Goal: Find specific page/section: Find specific page/section

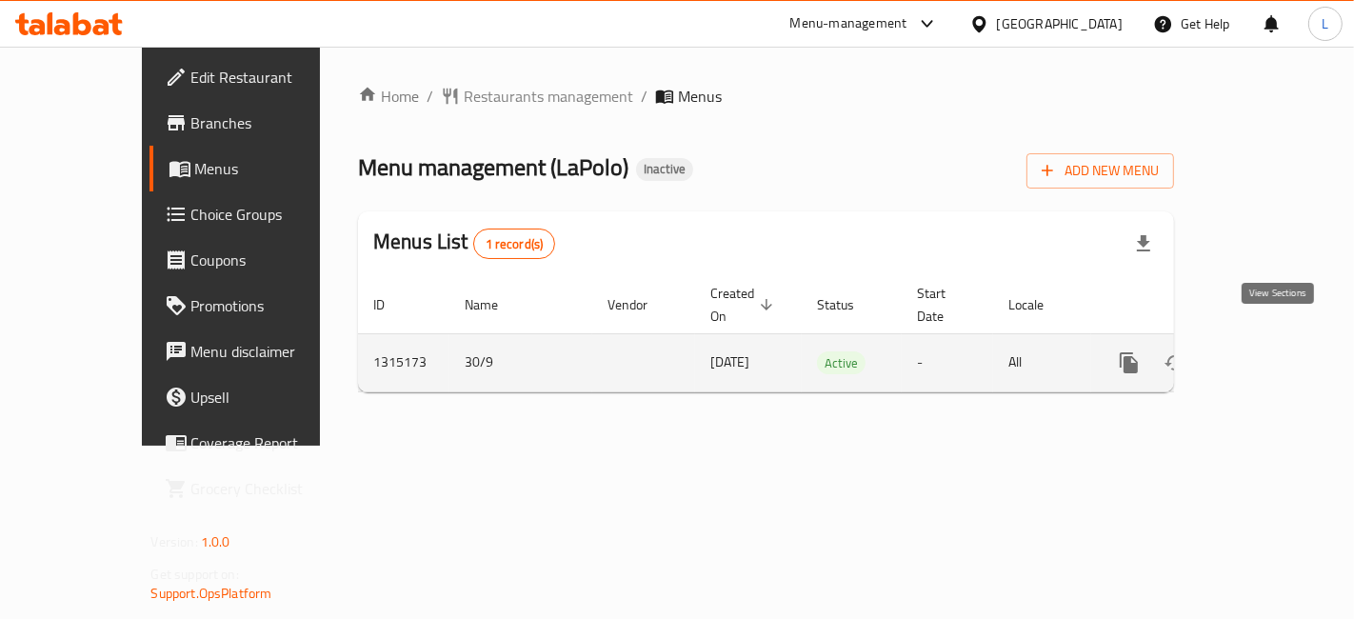
click at [1272, 351] on icon "enhanced table" at bounding box center [1266, 362] width 23 height 23
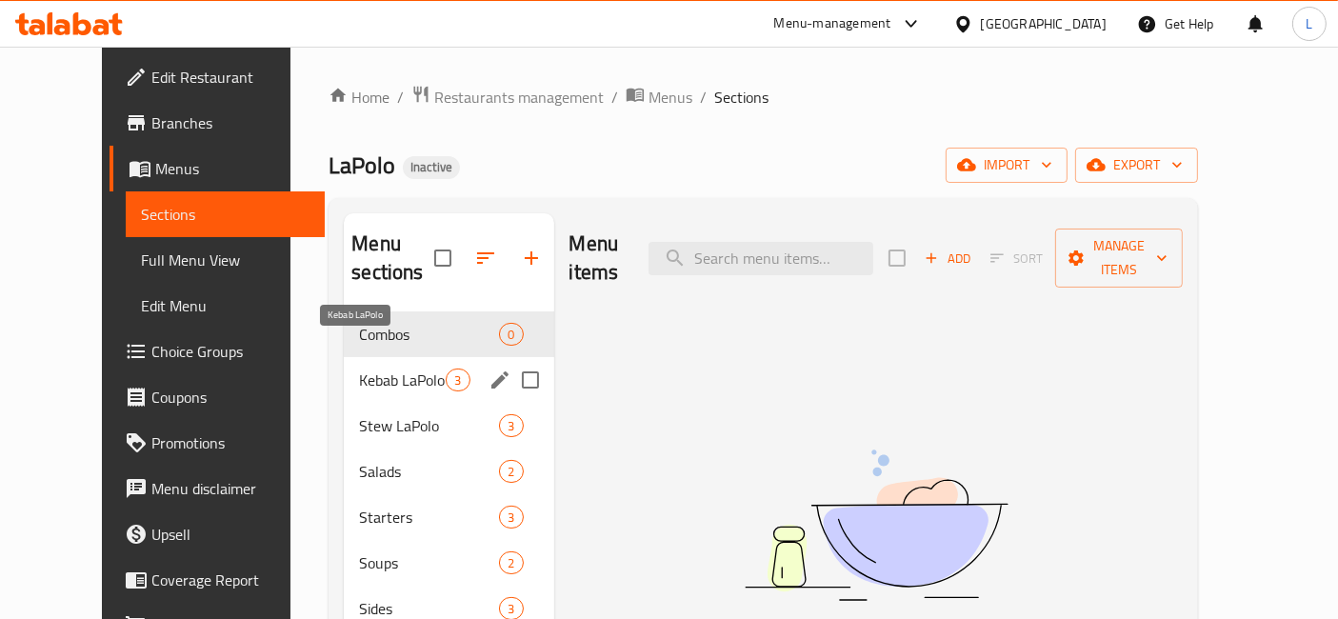
click at [367, 369] on span "Kebab LaPolo" at bounding box center [402, 380] width 87 height 23
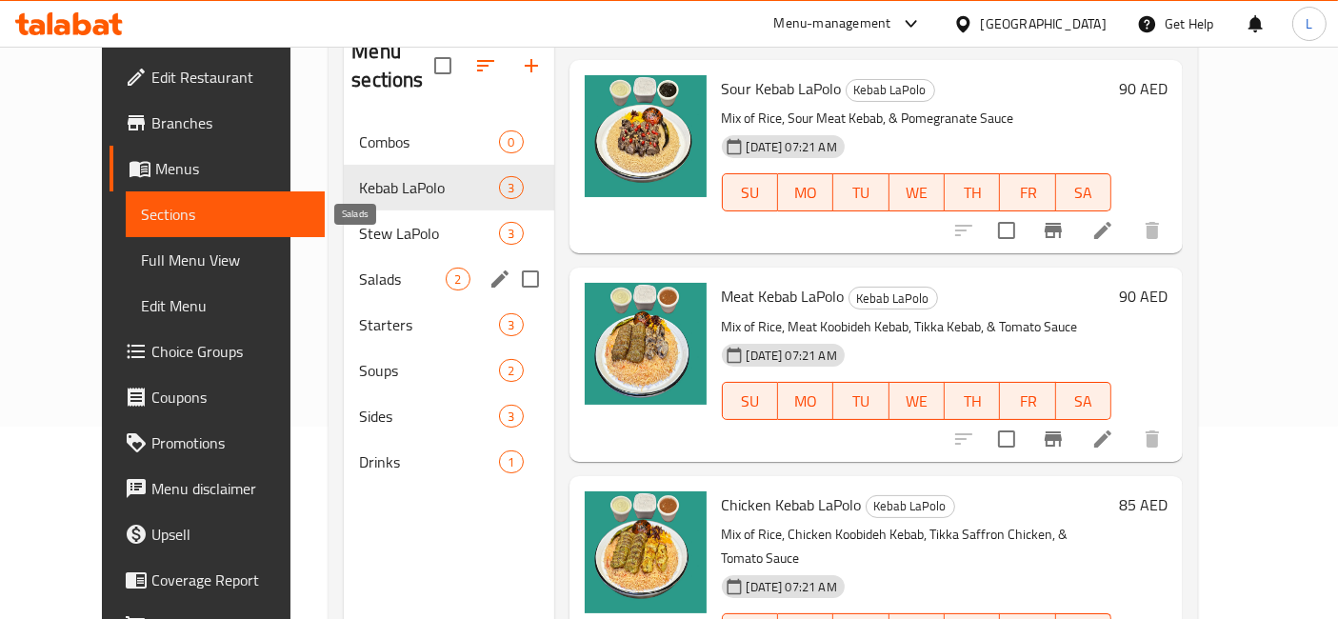
scroll to position [160, 0]
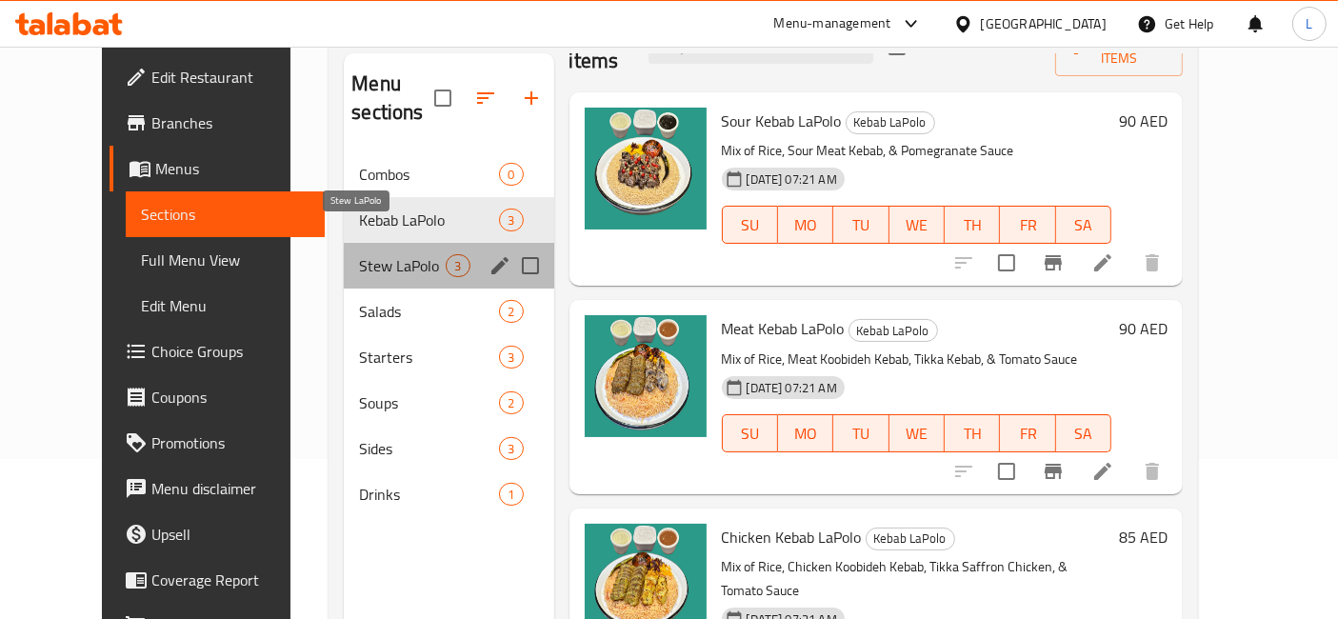
click at [382, 254] on span "Stew LaPolo" at bounding box center [402, 265] width 87 height 23
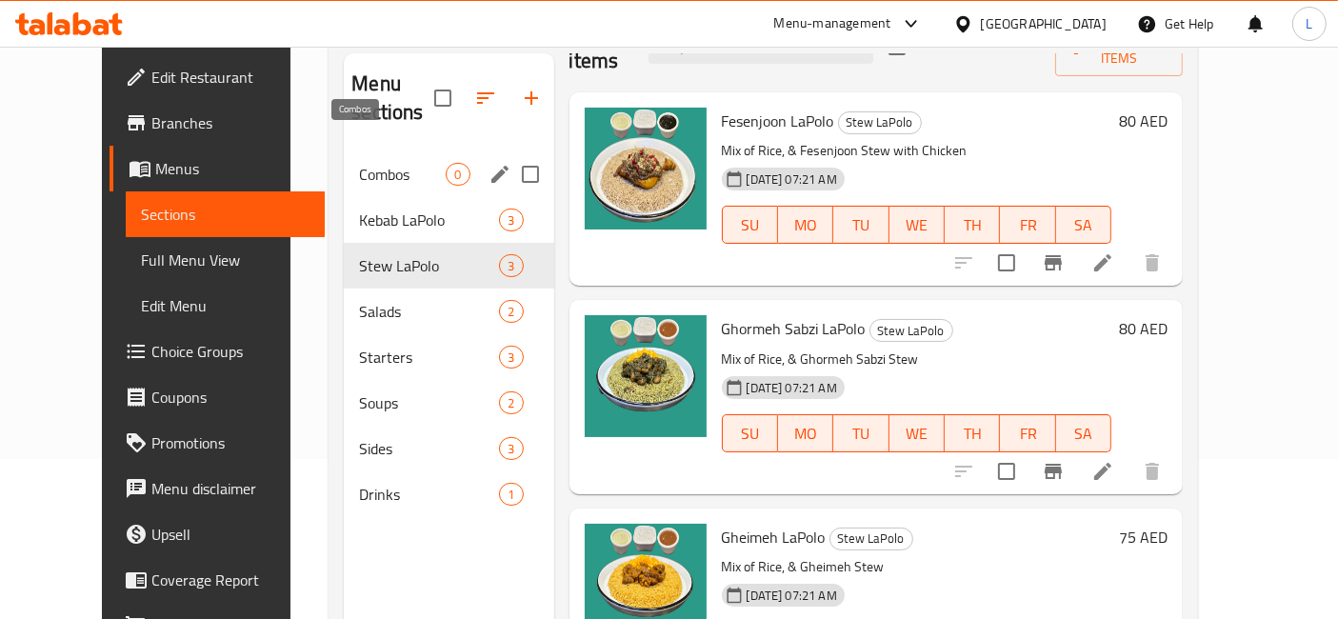
click at [370, 163] on span "Combos" at bounding box center [402, 174] width 87 height 23
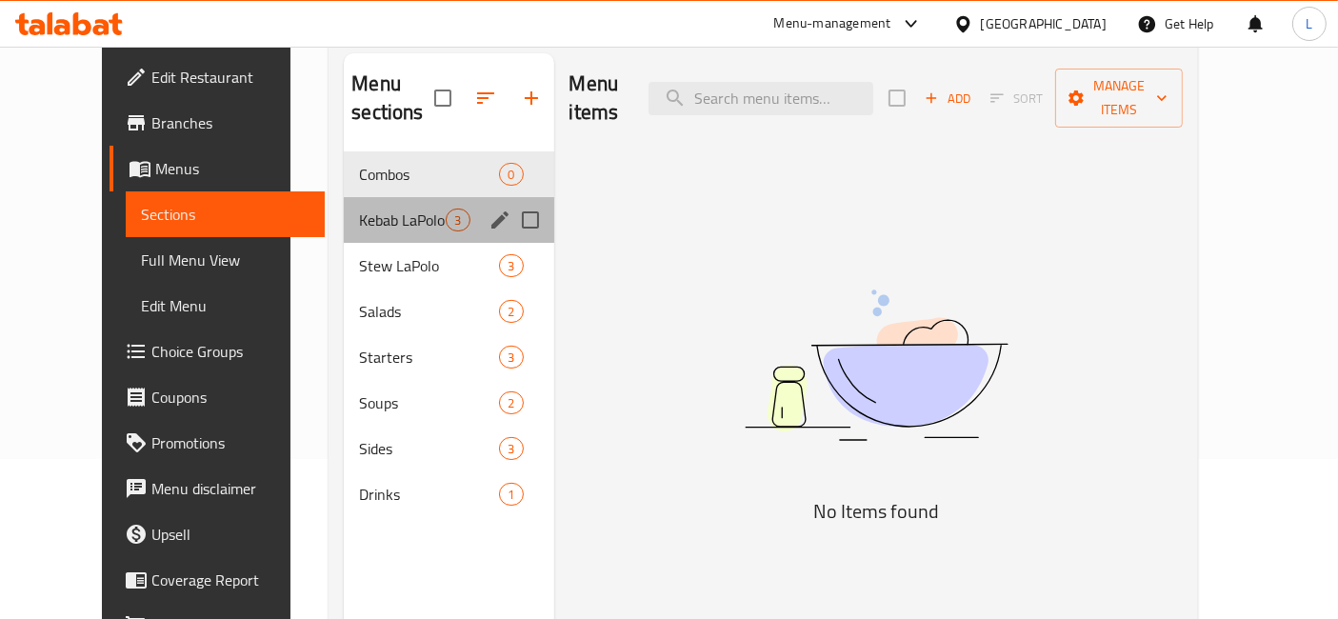
click at [351, 208] on div "Kebab LaPolo 3" at bounding box center [449, 220] width 210 height 46
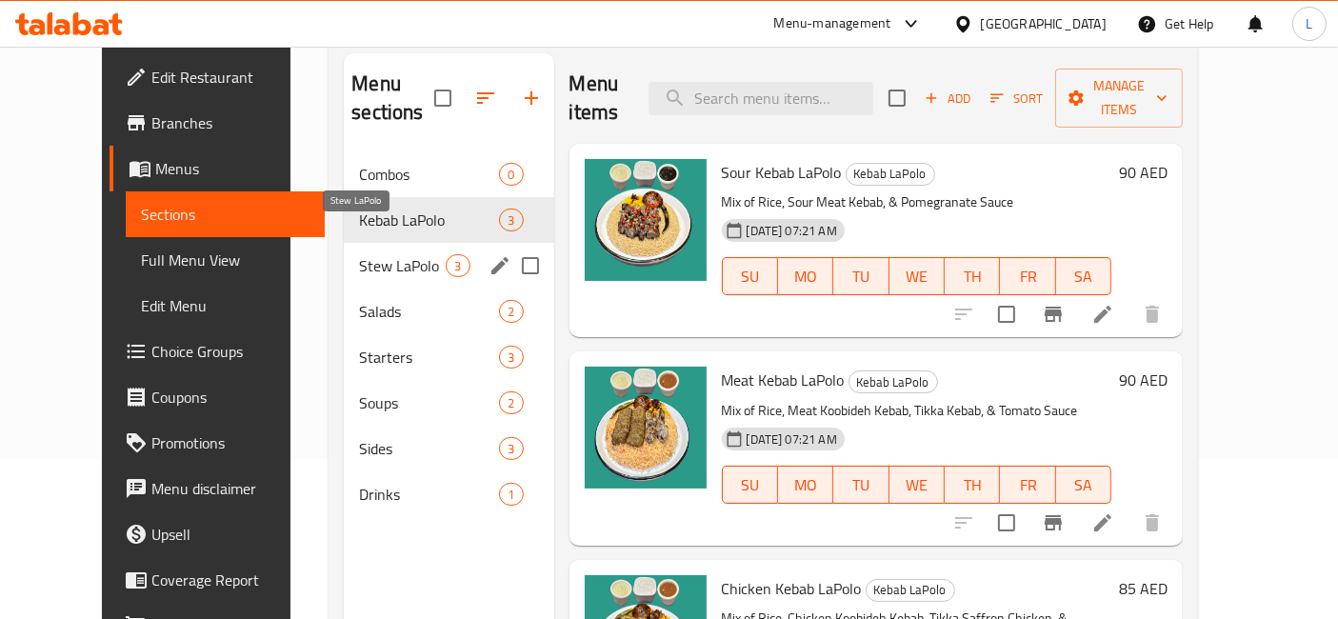
click at [359, 254] on span "Stew LaPolo" at bounding box center [402, 265] width 87 height 23
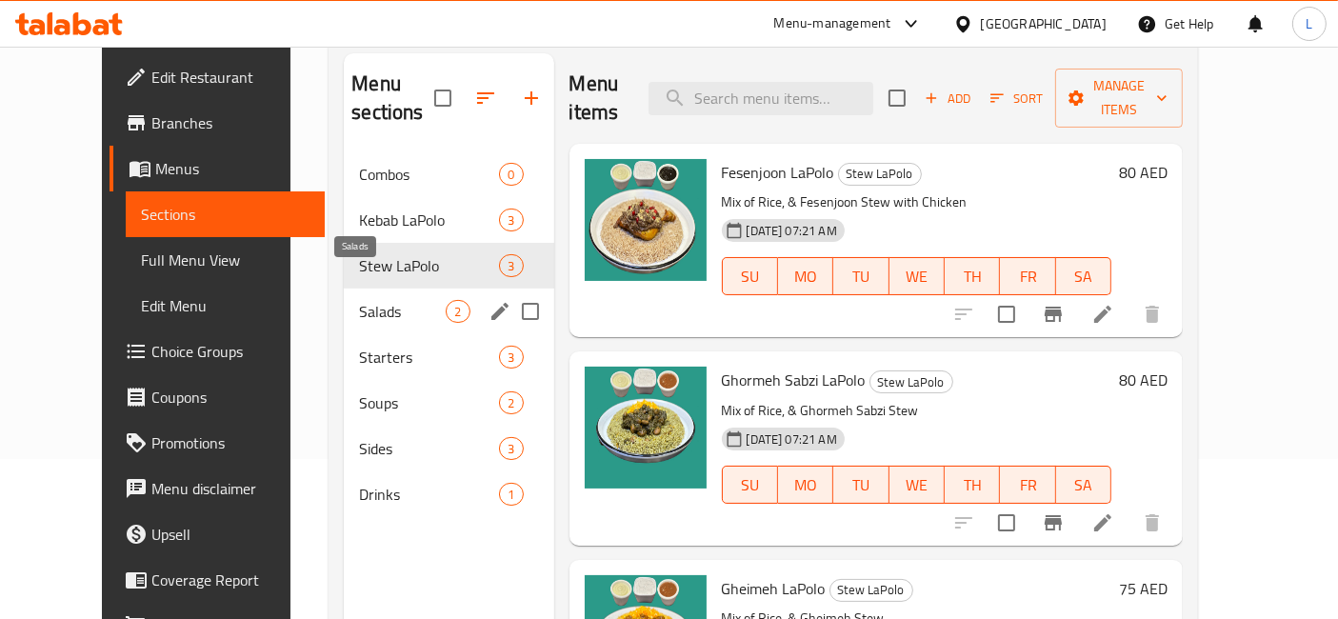
click at [359, 300] on span "Salads" at bounding box center [402, 311] width 87 height 23
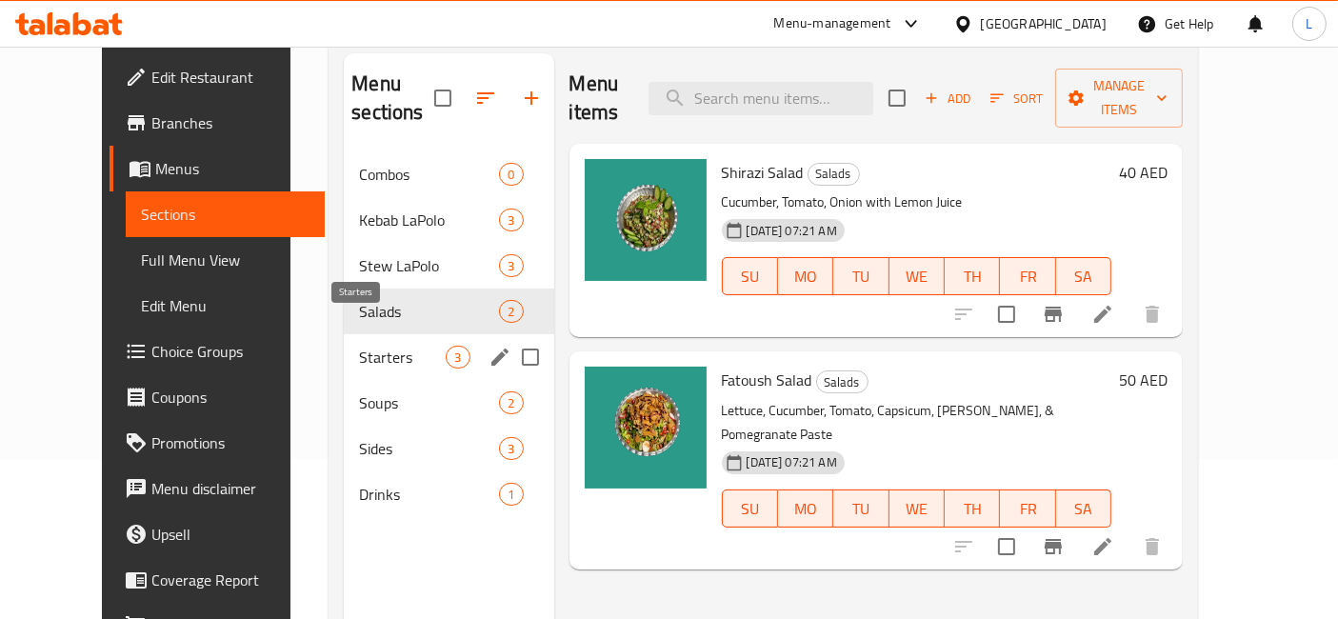
click at [359, 346] on span "Starters" at bounding box center [402, 357] width 87 height 23
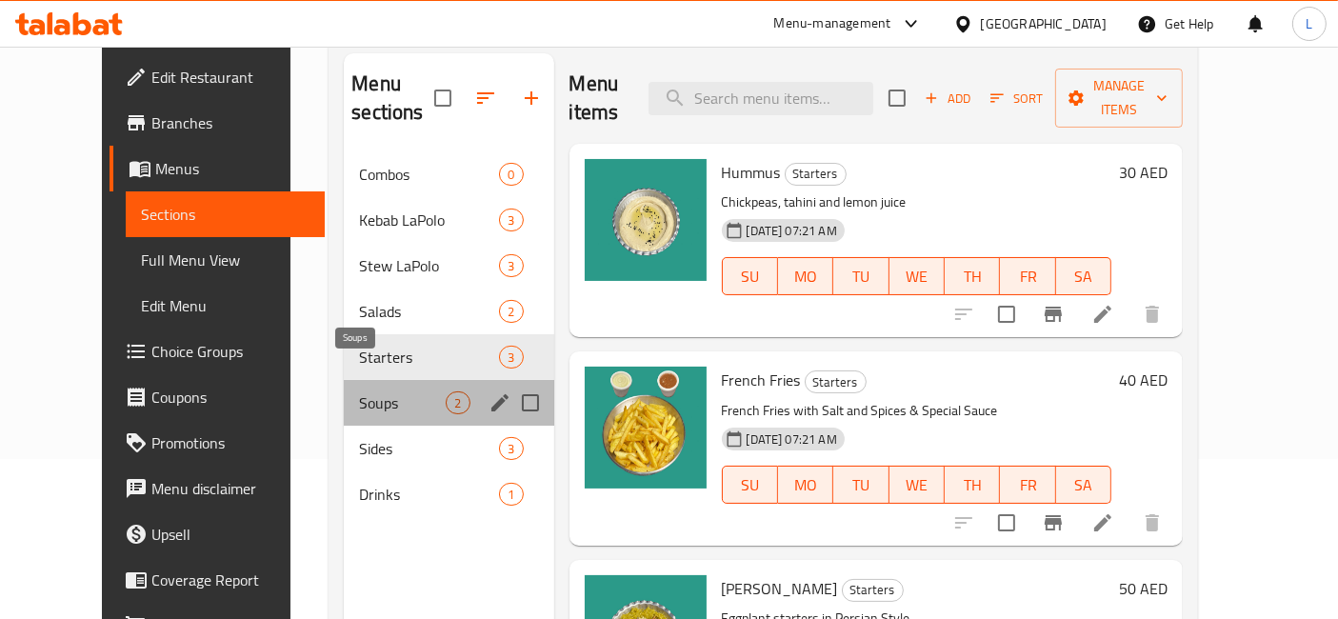
click at [359, 391] on span "Soups" at bounding box center [402, 402] width 87 height 23
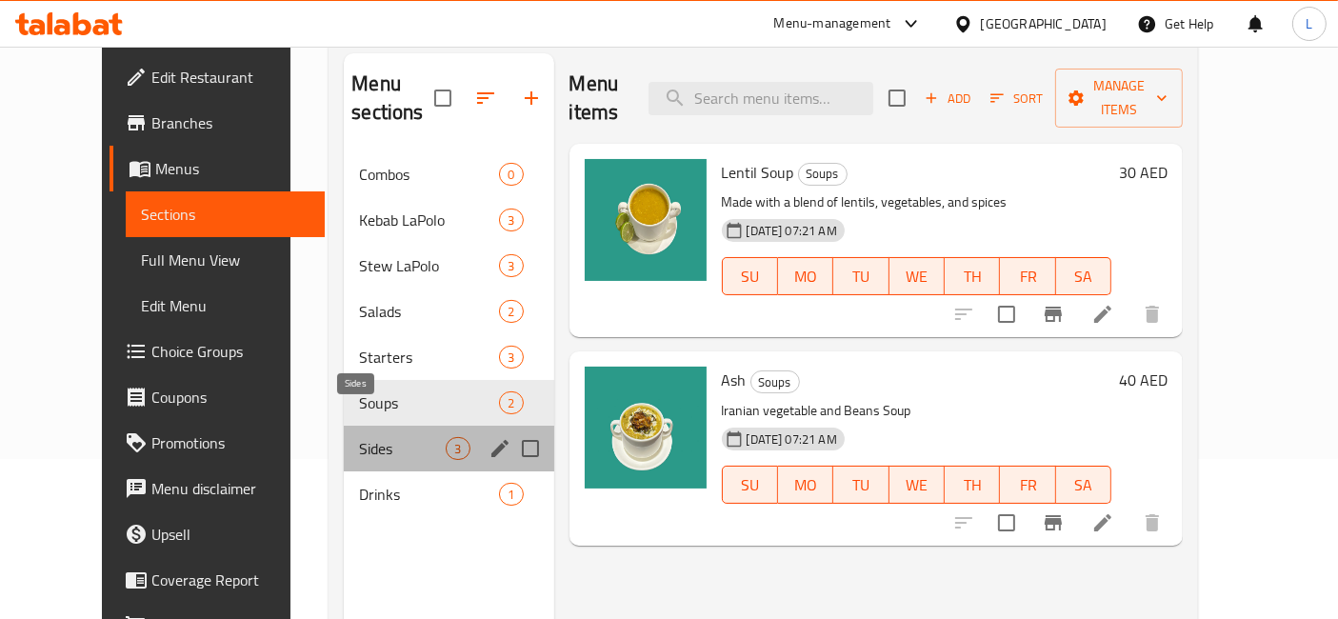
click at [359, 437] on span "Sides" at bounding box center [402, 448] width 87 height 23
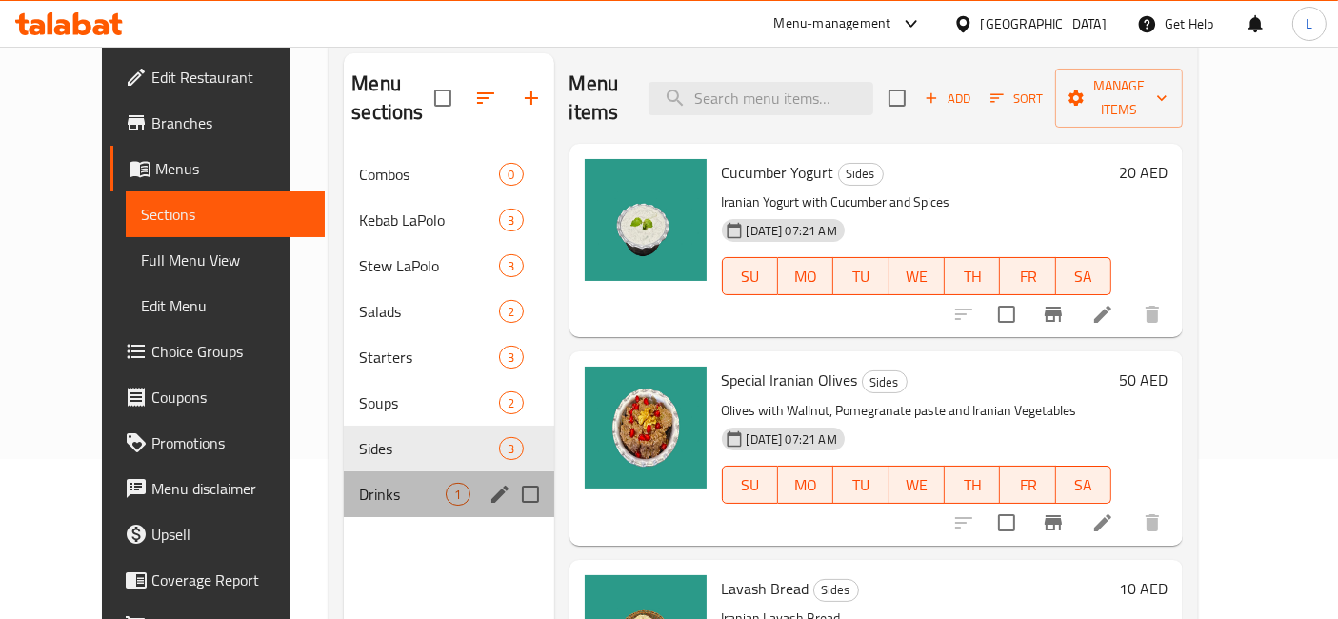
click at [344, 471] on div "Drinks 1" at bounding box center [449, 494] width 210 height 46
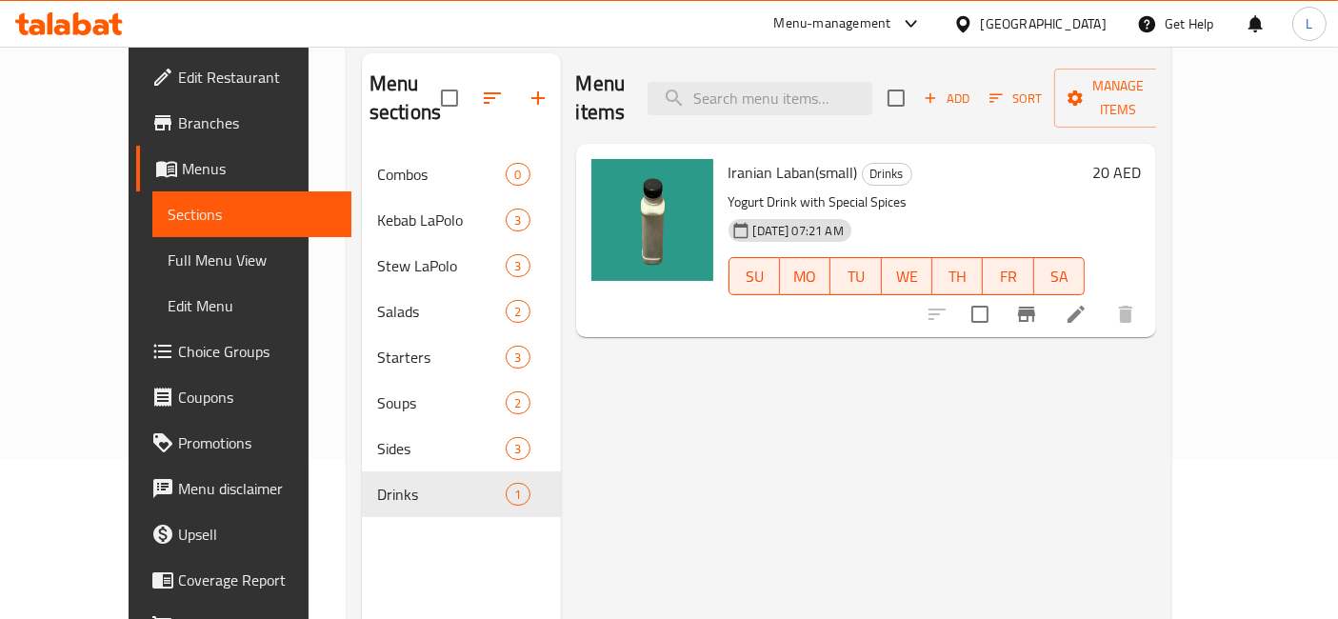
click at [68, 27] on icon at bounding box center [62, 27] width 16 height 16
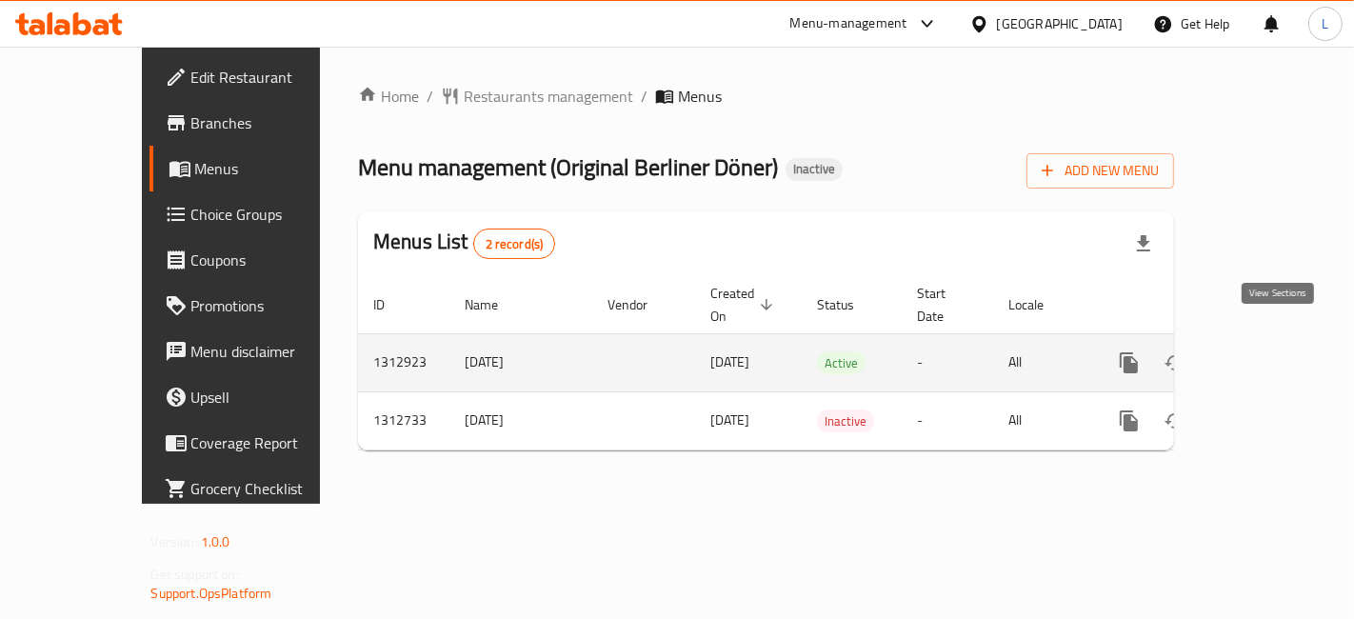
click at [1275, 354] on icon "enhanced table" at bounding box center [1266, 362] width 17 height 17
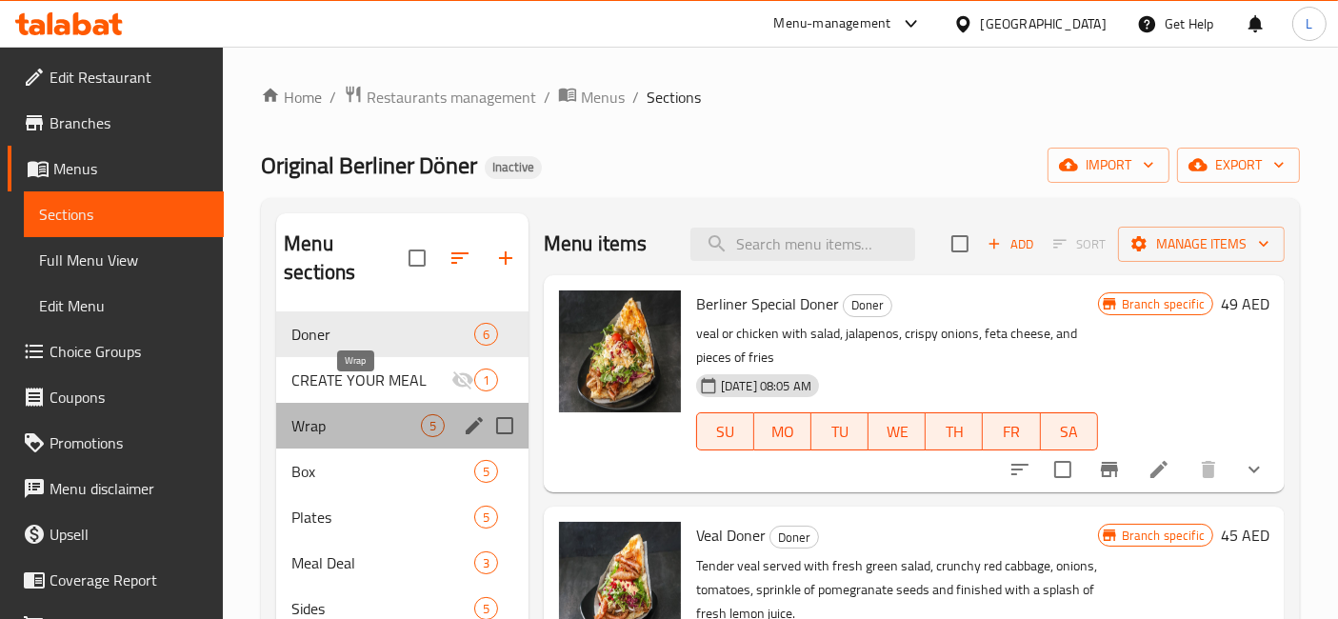
click at [361, 414] on span "Wrap" at bounding box center [356, 425] width 130 height 23
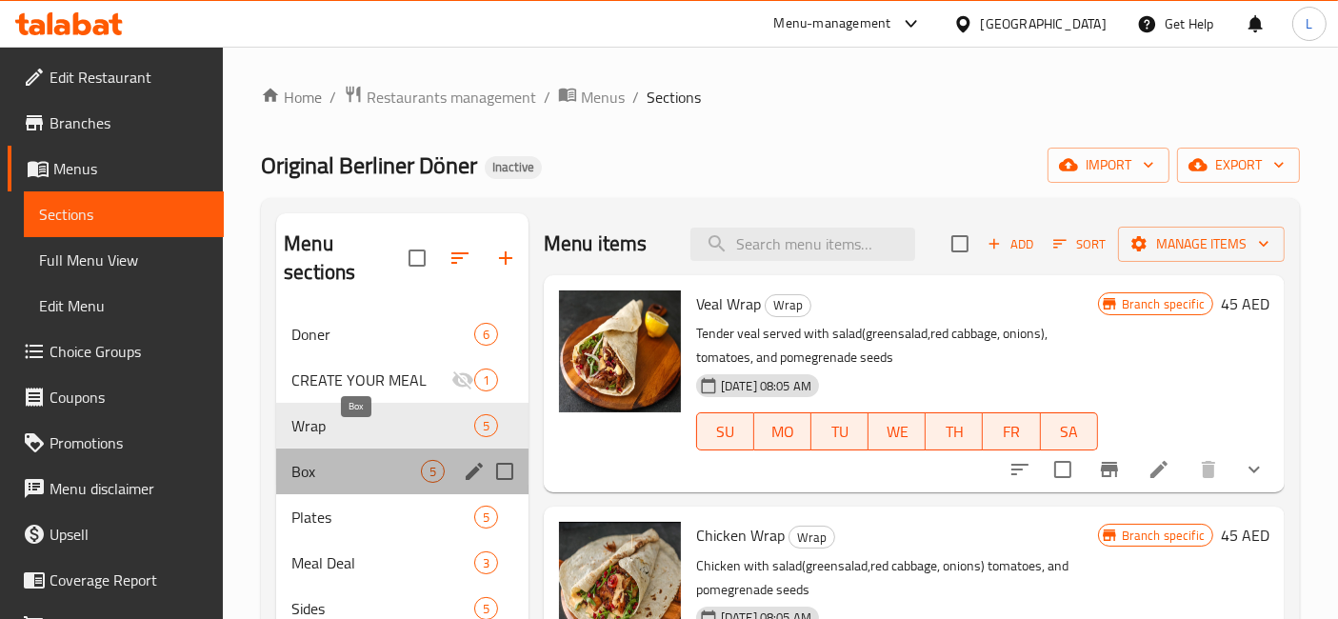
click at [350, 460] on span "Box" at bounding box center [356, 471] width 130 height 23
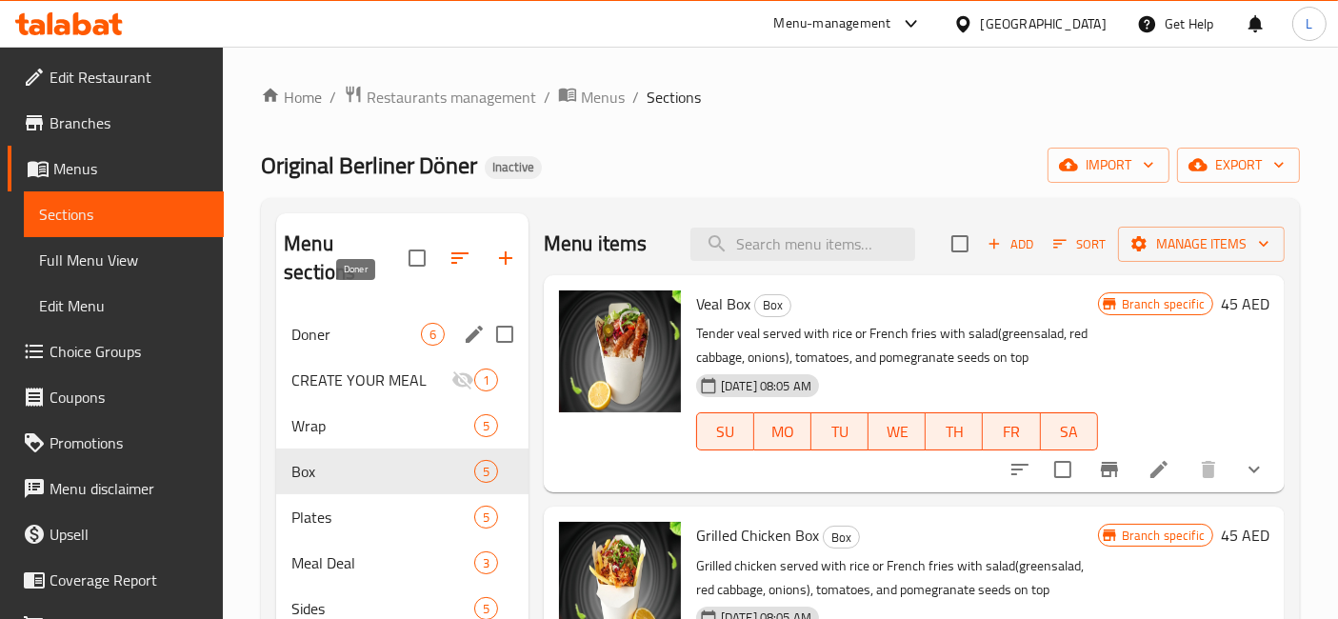
click at [340, 323] on span "Doner" at bounding box center [356, 334] width 130 height 23
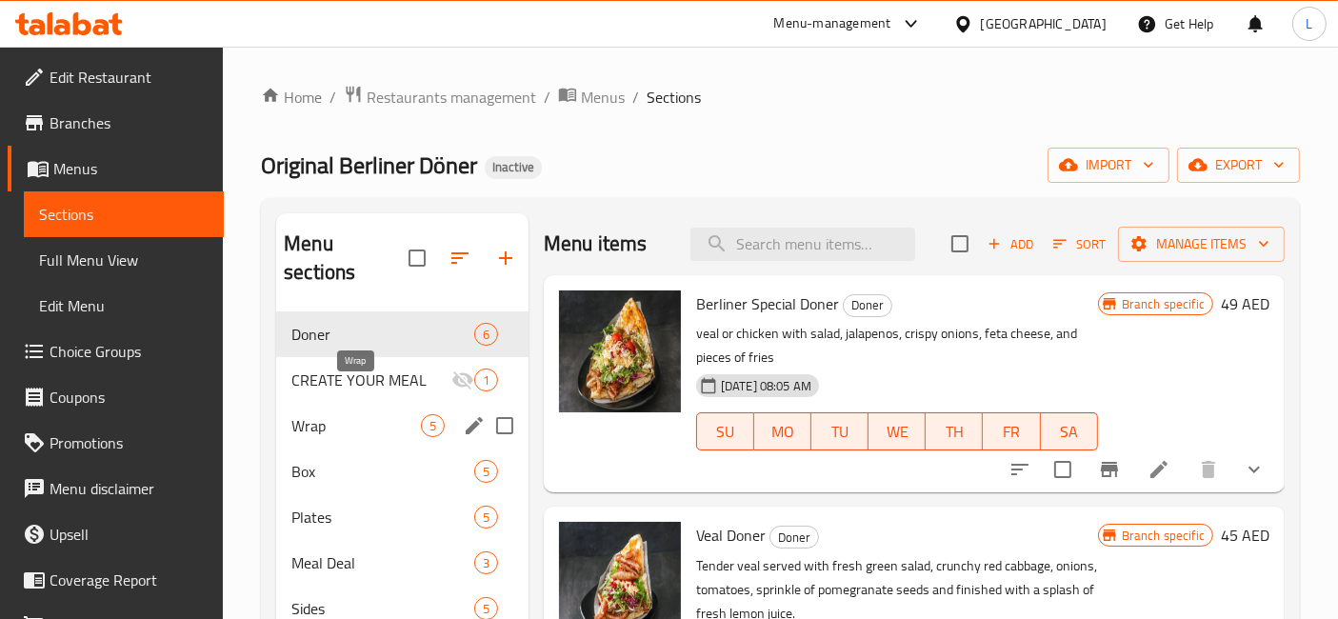
click at [331, 414] on span "Wrap" at bounding box center [356, 425] width 130 height 23
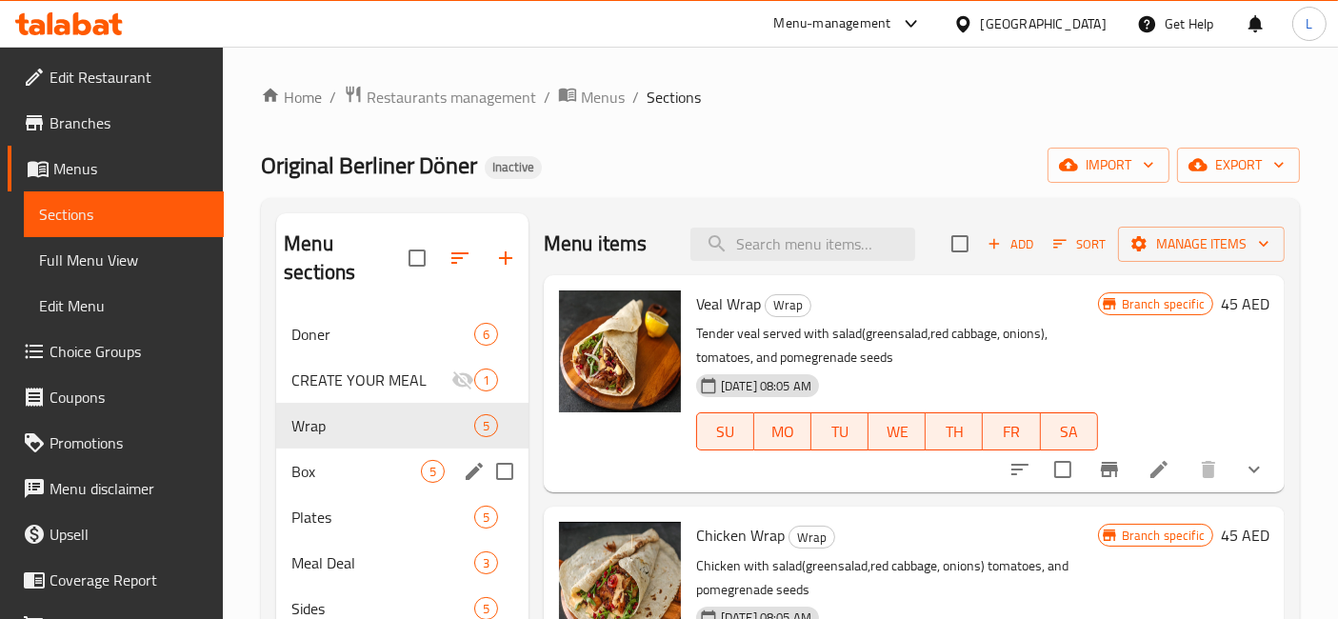
click at [325, 455] on div "Box 5" at bounding box center [402, 472] width 252 height 46
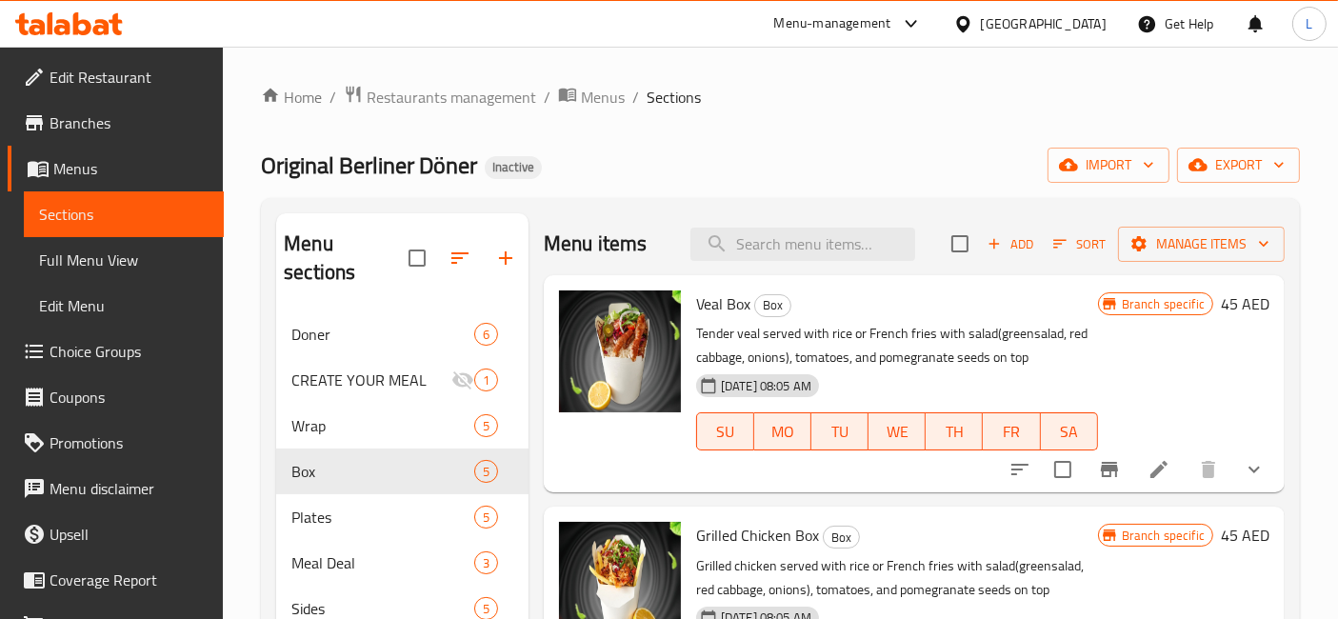
click at [106, 26] on icon at bounding box center [101, 27] width 16 height 16
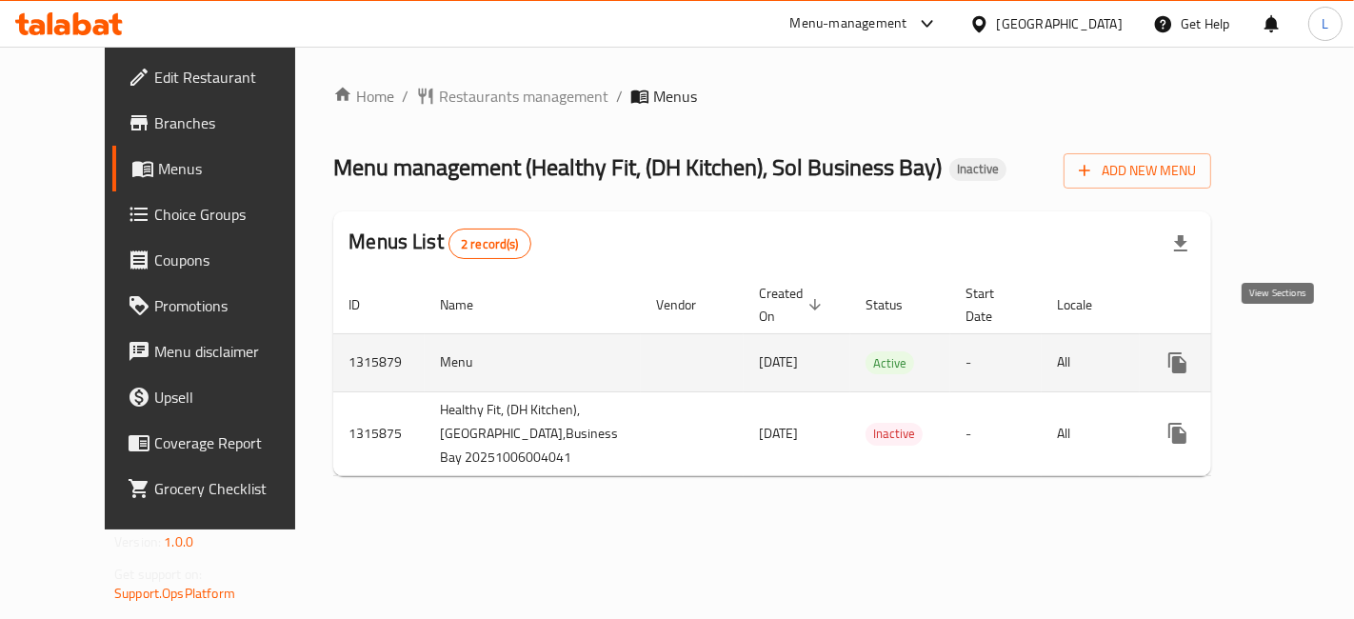
click at [1307, 354] on icon "enhanced table" at bounding box center [1315, 362] width 17 height 17
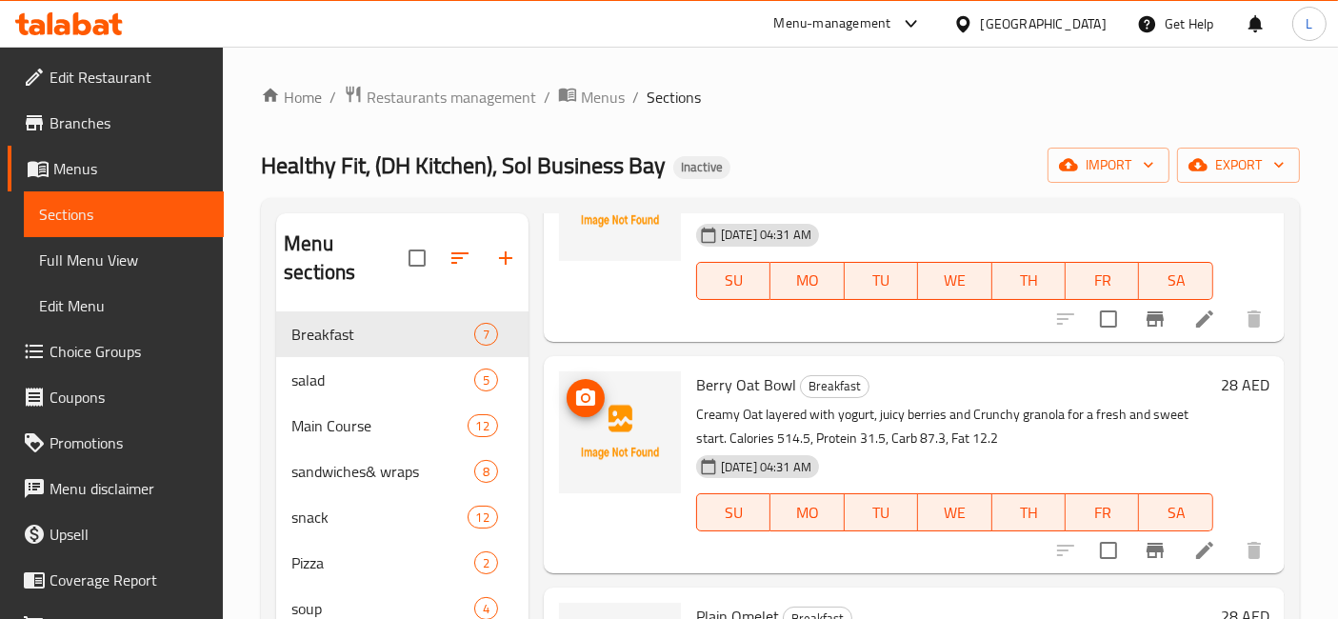
scroll to position [529, 0]
